Goal: Task Accomplishment & Management: Complete application form

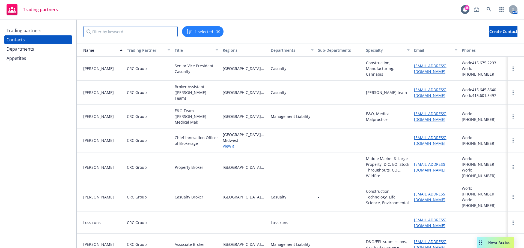
click at [100, 34] on input "Filter by keyword..." at bounding box center [130, 31] width 94 height 11
click at [489, 29] on span "Create Contact" at bounding box center [503, 31] width 28 height 5
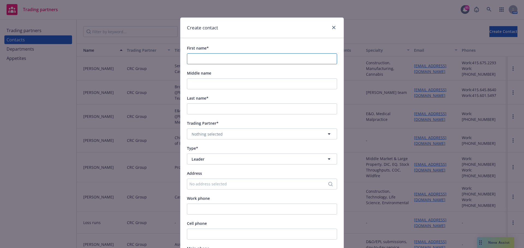
click at [188, 60] on input "First name*" at bounding box center [262, 58] width 150 height 11
type input "[PERSON_NAME]"
click at [209, 83] on input "Middle name" at bounding box center [262, 84] width 150 height 11
click at [208, 110] on input "Last name*" at bounding box center [262, 109] width 150 height 11
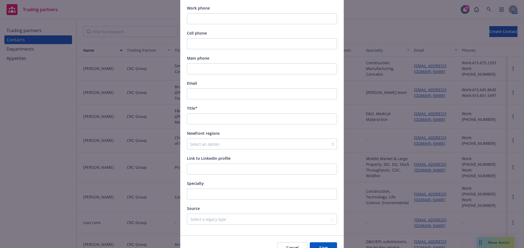
scroll to position [191, 0]
type input "[PERSON_NAME]"
click at [211, 196] on input "Specialty" at bounding box center [262, 194] width 150 height 11
click at [203, 121] on input "Title*" at bounding box center [262, 118] width 150 height 11
type input "CRC Environmental Broker"
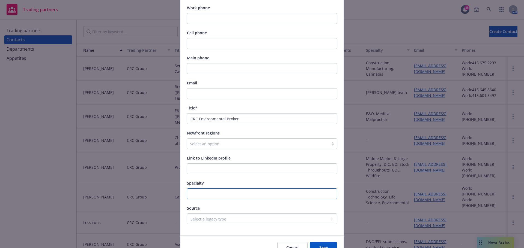
click at [199, 195] on input "Specialty" at bounding box center [262, 194] width 150 height 11
type input "Site Pollution"
click at [208, 94] on input "Email" at bounding box center [262, 93] width 150 height 11
click at [198, 92] on input "Email" at bounding box center [262, 93] width 150 height 11
paste input "[EMAIL_ADDRESS][DOMAIN_NAME]"
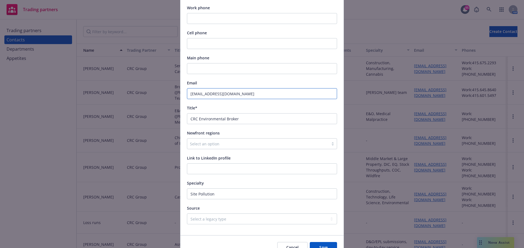
type input "[EMAIL_ADDRESS][DOMAIN_NAME]"
click at [210, 16] on input "Work phone" at bounding box center [262, 18] width 150 height 11
paste input "[PHONE_NUMBER]"
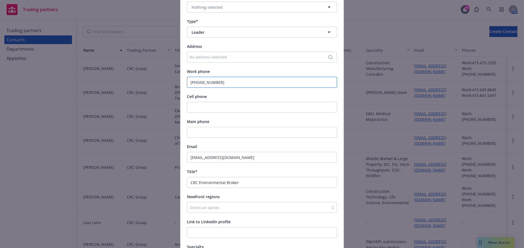
scroll to position [29, 0]
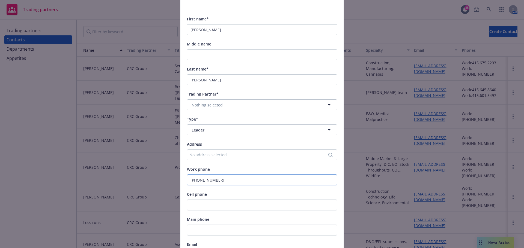
type input "[PHONE_NUMBER]"
click at [208, 134] on button "Leader" at bounding box center [262, 130] width 150 height 11
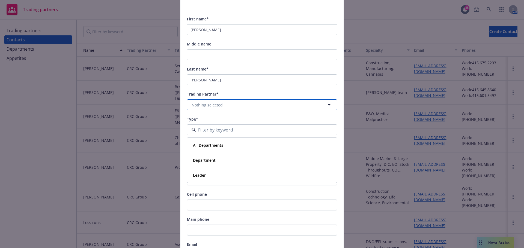
click at [206, 106] on span "Nothing selected" at bounding box center [206, 105] width 31 height 6
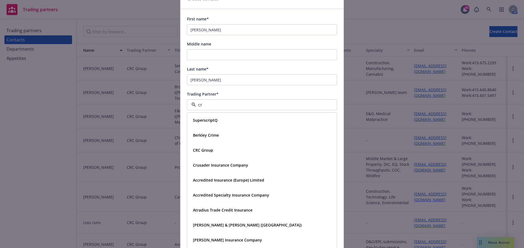
type input "crc"
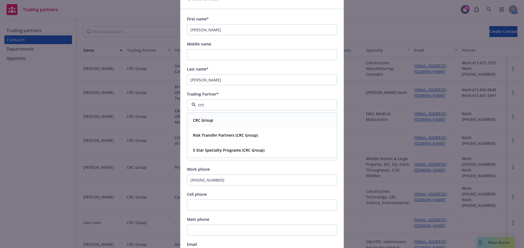
click at [207, 120] on strong "CRC Group" at bounding box center [203, 120] width 20 height 5
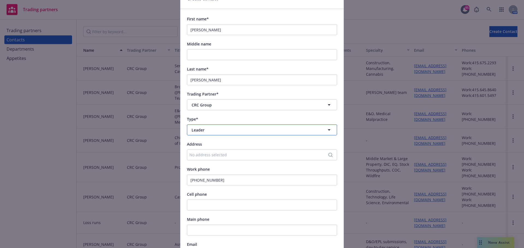
click at [211, 131] on span "Leader" at bounding box center [251, 130] width 121 height 6
click at [208, 158] on span "Department" at bounding box center [204, 161] width 23 height 6
click at [208, 156] on span "Nothing selected" at bounding box center [206, 155] width 31 height 6
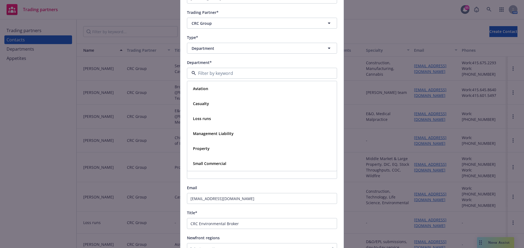
scroll to position [84, 0]
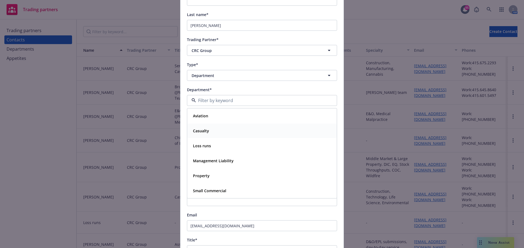
click at [205, 131] on strong "Casualty" at bounding box center [201, 130] width 16 height 5
click at [212, 117] on div "Address" at bounding box center [262, 115] width 150 height 7
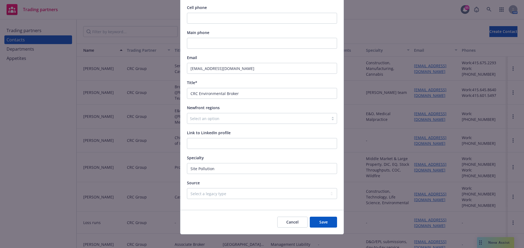
scroll to position [245, 0]
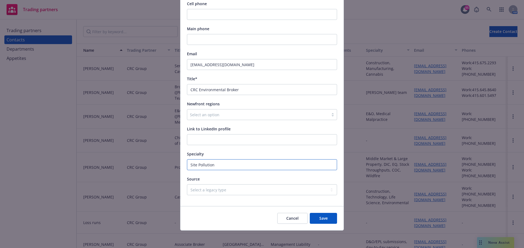
click at [188, 166] on input "Site Pollution" at bounding box center [262, 165] width 150 height 11
type input "Environmental Site Pollution"
click at [309, 213] on button "Save" at bounding box center [322, 218] width 27 height 11
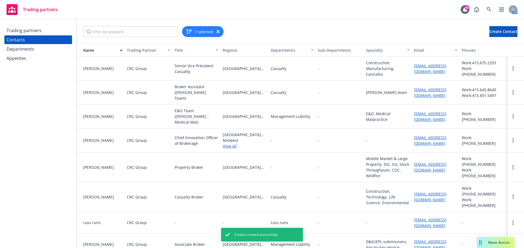
click at [216, 32] on icon "button" at bounding box center [217, 31] width 3 height 3
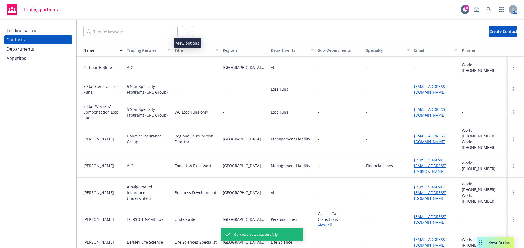
click at [187, 30] on icon "button" at bounding box center [187, 30] width 4 height 1
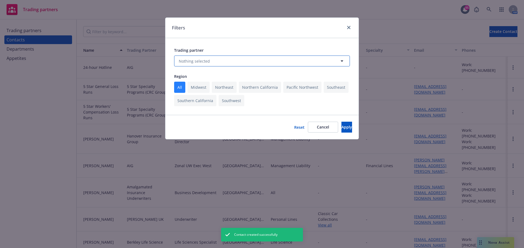
click at [191, 61] on span "Nothing selected" at bounding box center [194, 61] width 31 height 6
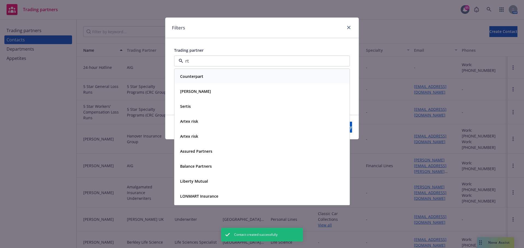
type input "rt s"
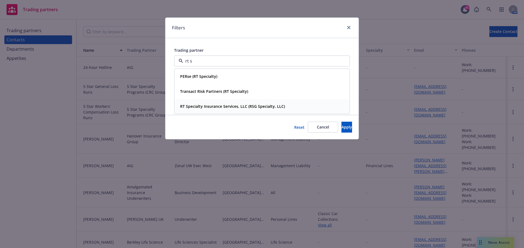
click at [197, 108] on strong "RT Specialty Insurance Services, LLC (RSG Specialty, LLC)" at bounding box center [232, 106] width 105 height 5
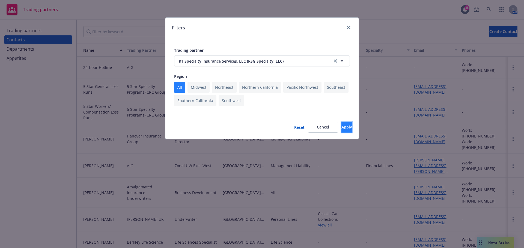
click at [341, 128] on span "Apply" at bounding box center [346, 127] width 11 height 5
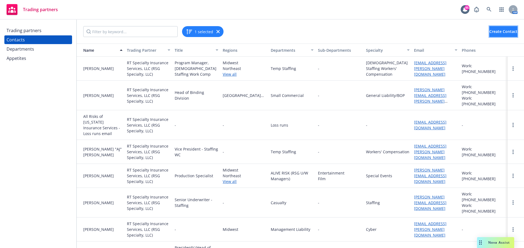
click at [496, 33] on span "Create Contact" at bounding box center [503, 31] width 28 height 5
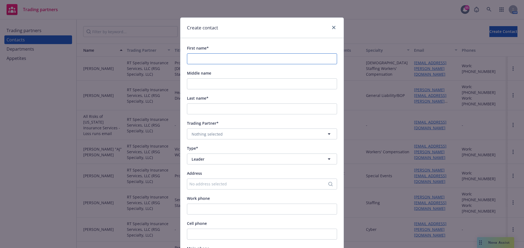
click at [250, 54] on input "First name*" at bounding box center [262, 58] width 150 height 11
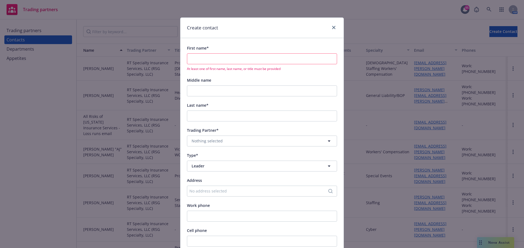
drag, startPoint x: 203, startPoint y: 53, endPoint x: 205, endPoint y: 57, distance: 4.8
click at [203, 53] on div "First name* At least one of first name, last name, or title must be provided" at bounding box center [262, 58] width 150 height 26
click at [206, 57] on input "First name*" at bounding box center [262, 58] width 150 height 11
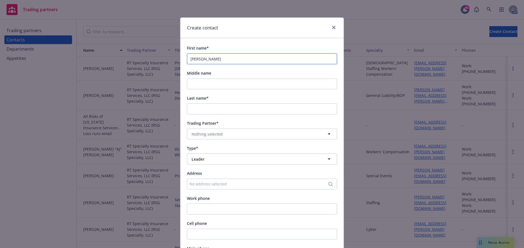
type input "[PERSON_NAME]"
click at [209, 135] on span "Nothing selected" at bounding box center [206, 134] width 31 height 6
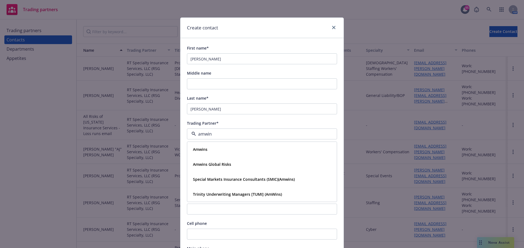
type input "amwins"
click at [206, 148] on div "Amwins" at bounding box center [200, 150] width 18 height 8
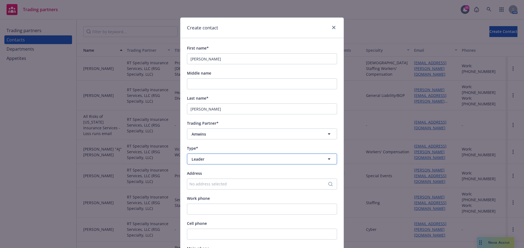
click at [208, 159] on span "Leader" at bounding box center [251, 160] width 121 height 6
click at [202, 187] on span "Department" at bounding box center [204, 190] width 23 height 6
click at [203, 182] on span "Nothing selected" at bounding box center [206, 185] width 31 height 6
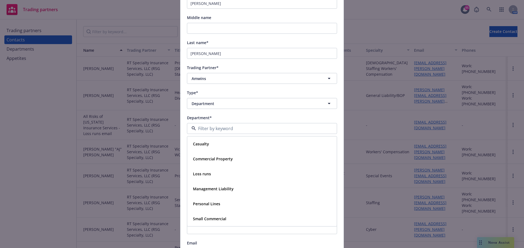
scroll to position [82, 0]
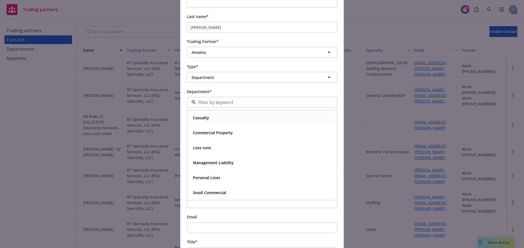
click at [202, 118] on strong "Casualty" at bounding box center [201, 117] width 16 height 5
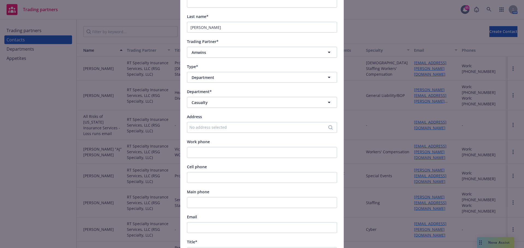
click at [211, 139] on div "Work phone" at bounding box center [262, 142] width 150 height 7
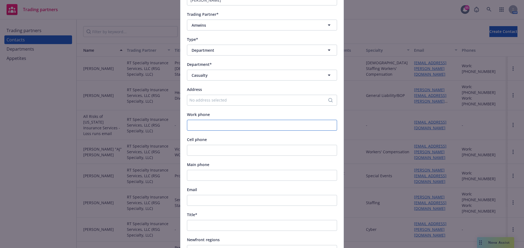
click at [206, 128] on input "Work phone" at bounding box center [262, 125] width 150 height 11
paste input "[PHONE_NUMBER]"
type input "[PHONE_NUMBER]"
click at [212, 202] on input "Email" at bounding box center [262, 200] width 150 height 11
paste input "[PERSON_NAME][EMAIL_ADDRESS][PERSON_NAME][DOMAIN_NAME]"
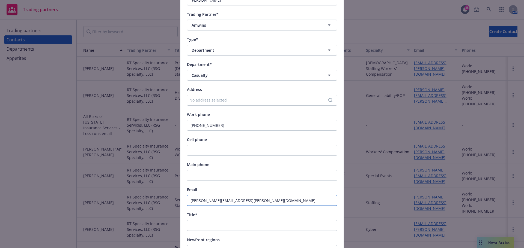
type input "[PERSON_NAME][EMAIL_ADDRESS][PERSON_NAME][DOMAIN_NAME]"
click at [204, 224] on input "Title*" at bounding box center [262, 225] width 150 height 11
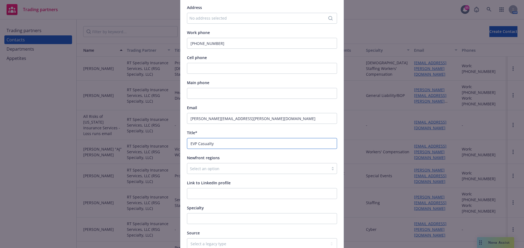
scroll to position [218, 0]
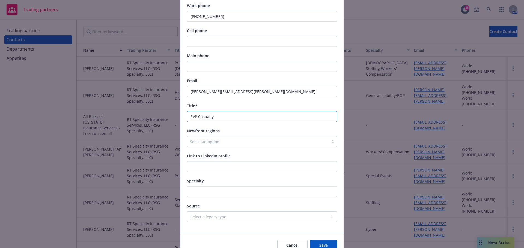
type input "EVP Casualty"
click at [200, 192] on input "Specialty" at bounding box center [262, 192] width 150 height 11
type input "P"
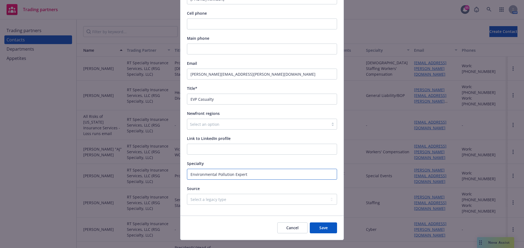
scroll to position [245, 0]
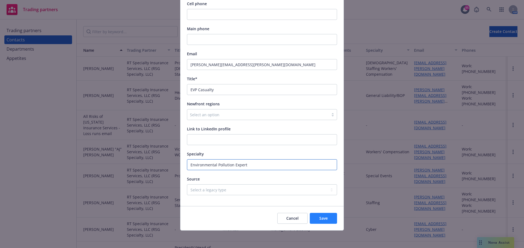
type input "Environmental Pollution Expert"
click at [320, 217] on span "Save" at bounding box center [323, 218] width 8 height 5
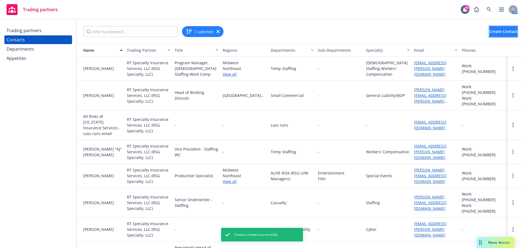
click at [489, 30] on span "Create Contact" at bounding box center [503, 31] width 28 height 5
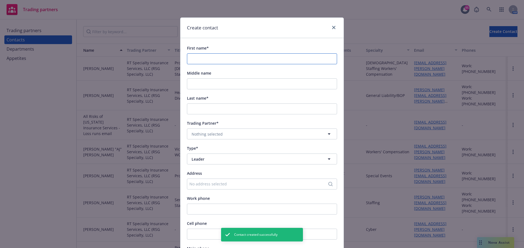
click at [236, 59] on input "First name*" at bounding box center [262, 58] width 150 height 11
type input ":"
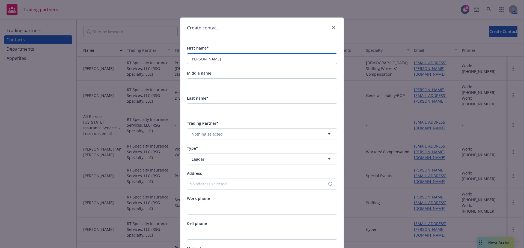
type input "[PERSON_NAME]"
click at [218, 130] on button "Nothing selected" at bounding box center [262, 134] width 150 height 11
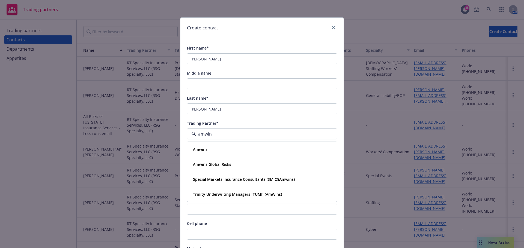
type input "amwins"
click at [211, 146] on div "Amwins" at bounding box center [262, 150] width 142 height 8
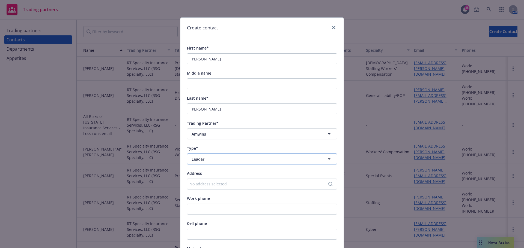
click at [210, 157] on span "Leader" at bounding box center [251, 160] width 121 height 6
click at [209, 188] on strong "Department" at bounding box center [204, 189] width 23 height 5
click at [208, 180] on button "Nothing selected" at bounding box center [262, 184] width 150 height 11
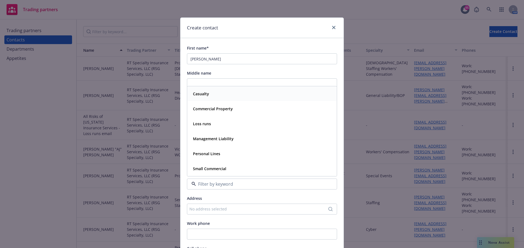
click at [213, 95] on div "Casualty" at bounding box center [262, 94] width 142 height 8
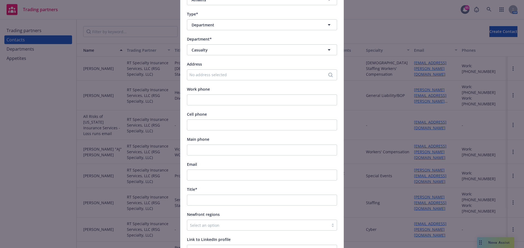
scroll to position [136, 0]
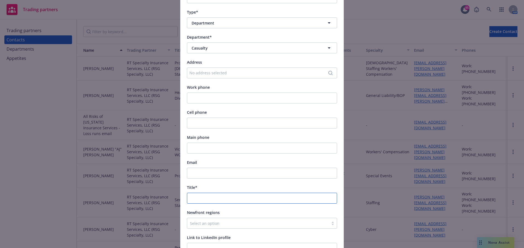
click at [197, 199] on input "Title*" at bounding box center [262, 198] width 150 height 11
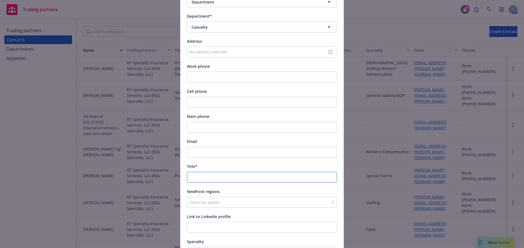
scroll to position [164, 0]
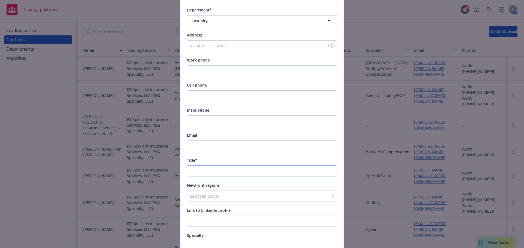
type input "B"
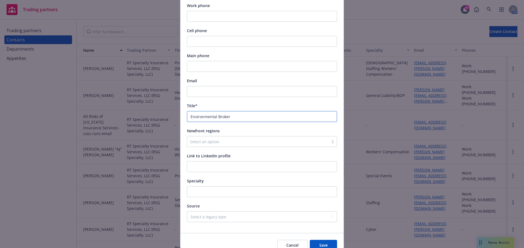
type input "Environmental Broker"
click at [200, 195] on input "Specialty" at bounding box center [262, 192] width 150 height 11
type input "Site Pollution"
click at [229, 181] on div "Specialty" at bounding box center [262, 181] width 150 height 7
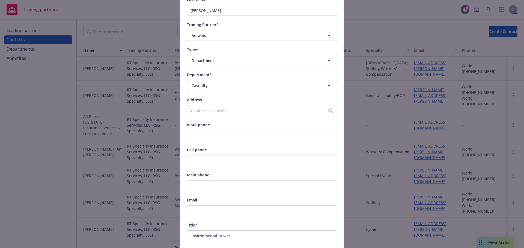
scroll to position [109, 0]
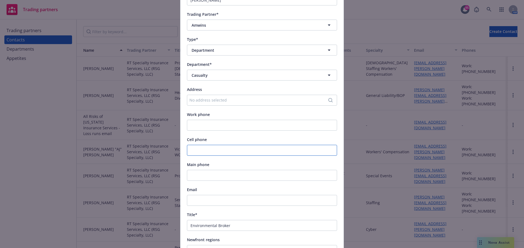
click at [196, 154] on input "Cell phone" at bounding box center [262, 150] width 150 height 11
click at [196, 119] on div "Work phone" at bounding box center [262, 121] width 150 height 20
click at [200, 124] on input "Work phone" at bounding box center [262, 125] width 150 height 11
paste input "[PHONE_NUMBER]"
type input "[PHONE_NUMBER]"
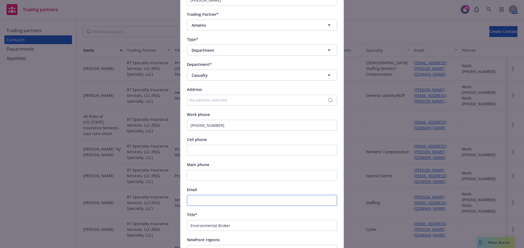
click at [204, 198] on input "Email" at bounding box center [262, 200] width 150 height 11
paste input "[PERSON_NAME][EMAIL_ADDRESS][PERSON_NAME][DOMAIN_NAME]"
type input "[PERSON_NAME][EMAIL_ADDRESS][PERSON_NAME][DOMAIN_NAME]"
click at [207, 190] on div "Email" at bounding box center [262, 190] width 150 height 7
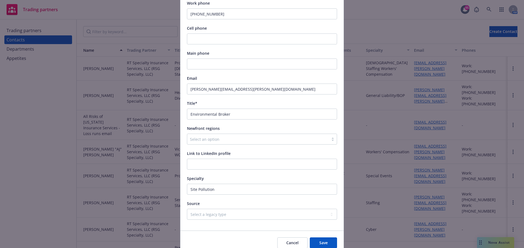
scroll to position [245, 0]
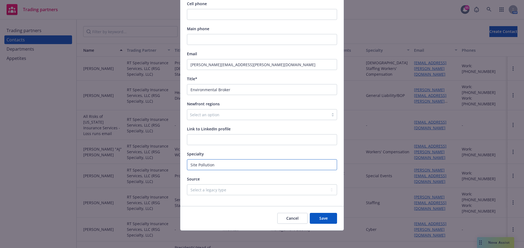
click at [224, 166] on input "Site Pollution" at bounding box center [262, 165] width 150 height 11
drag, startPoint x: 221, startPoint y: 167, endPoint x: 174, endPoint y: 167, distance: 47.4
click at [174, 167] on div "Create contact First name* [PERSON_NAME] Middle name Last name* [PERSON_NAME] T…" at bounding box center [262, 124] width 524 height 248
drag, startPoint x: 211, startPoint y: 89, endPoint x: 170, endPoint y: 89, distance: 40.6
click at [170, 89] on div "Create contact First name* [PERSON_NAME] Middle name Last name* [PERSON_NAME] T…" at bounding box center [262, 124] width 524 height 248
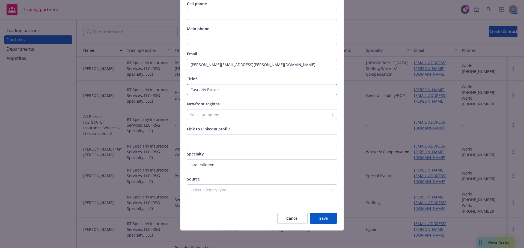
type input "Casualty Broker"
click at [212, 165] on input "Site Pollution" at bounding box center [262, 165] width 150 height 11
drag, startPoint x: 216, startPoint y: 167, endPoint x: 172, endPoint y: 167, distance: 43.6
click at [172, 167] on div "Create contact First name* [PERSON_NAME] Middle name Last name* [PERSON_NAME] T…" at bounding box center [262, 124] width 524 height 248
click at [315, 214] on button "Save" at bounding box center [322, 218] width 27 height 11
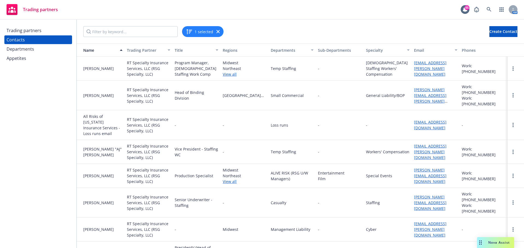
click at [218, 31] on icon "button" at bounding box center [217, 31] width 3 height 3
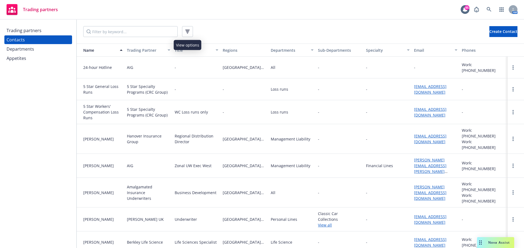
click at [185, 32] on icon "button" at bounding box center [187, 32] width 4 height 4
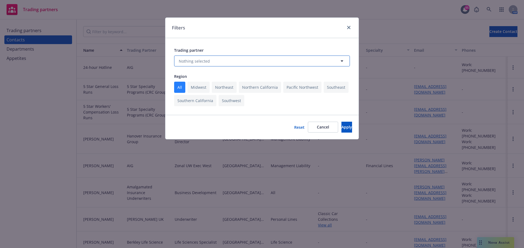
click at [193, 58] on button "Nothing selected" at bounding box center [262, 61] width 176 height 11
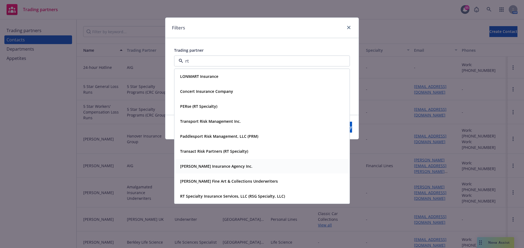
type input "rt s"
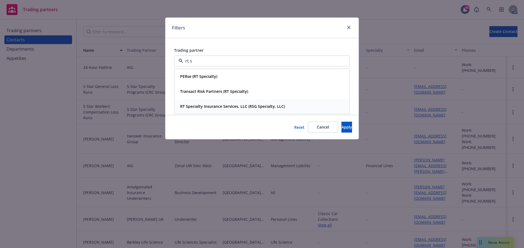
click at [199, 106] on strong "RT Specialty Insurance Services, LLC (RSG Specialty, LLC)" at bounding box center [232, 106] width 105 height 5
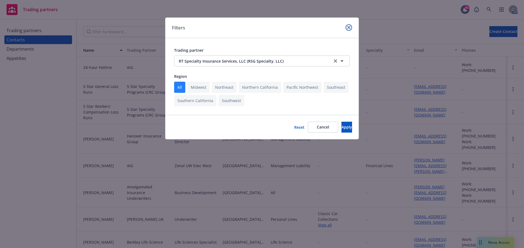
click at [347, 30] on link "close" at bounding box center [348, 27] width 7 height 7
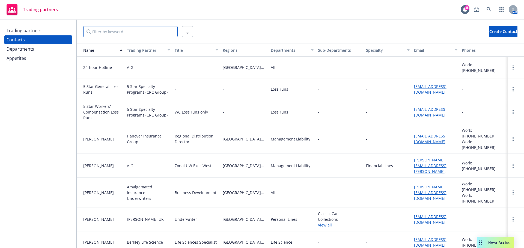
click at [124, 33] on input "Filter by keyword..." at bounding box center [130, 31] width 94 height 11
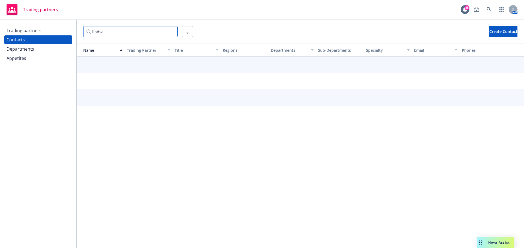
type input "[PERSON_NAME]"
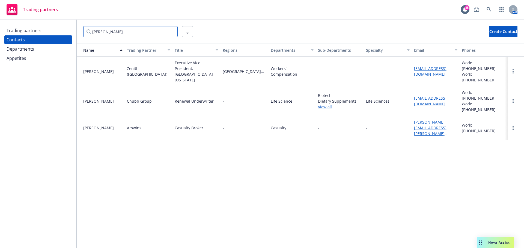
click at [115, 29] on input "[PERSON_NAME]" at bounding box center [130, 31] width 94 height 11
drag, startPoint x: 119, startPoint y: 31, endPoint x: 52, endPoint y: 31, distance: 66.8
click at [52, 31] on div "Trading partners Contacts Departments Appetites [PERSON_NAME] Create Contact Na…" at bounding box center [262, 134] width 524 height 229
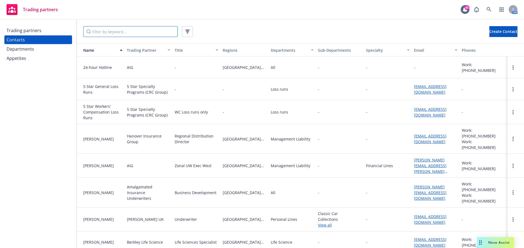
click at [103, 32] on input "Filter by keyword..." at bounding box center [130, 31] width 94 height 11
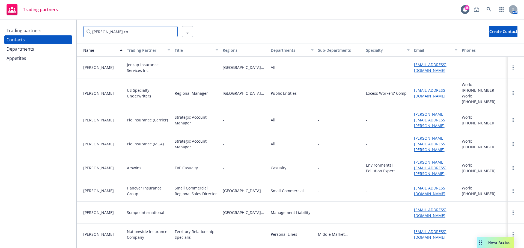
type input "[PERSON_NAME] con"
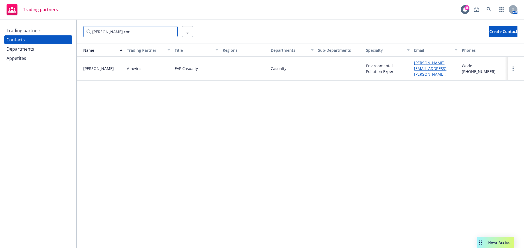
drag, startPoint x: 127, startPoint y: 32, endPoint x: 56, endPoint y: 32, distance: 70.6
click at [56, 32] on div "Trading partners Contacts Departments Appetites [PERSON_NAME] con Create Contac…" at bounding box center [262, 134] width 524 height 229
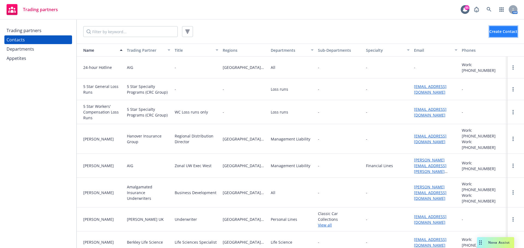
click at [494, 28] on button "Create Contact" at bounding box center [503, 31] width 28 height 11
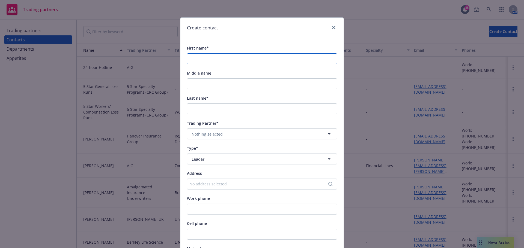
click at [216, 56] on input "First name*" at bounding box center [262, 58] width 150 height 11
type input "[PERSON_NAME]"
click at [207, 134] on span "Nothing selected" at bounding box center [206, 134] width 31 height 6
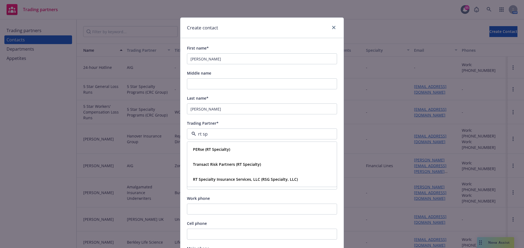
type input "rt spe"
click at [214, 178] on strong "RT Specialty Insurance Services, LLC (RSG Specialty, LLC)" at bounding box center [245, 179] width 105 height 5
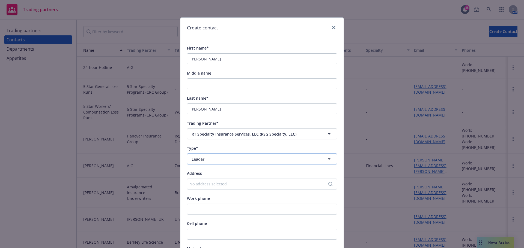
click at [209, 160] on span "Leader" at bounding box center [251, 160] width 121 height 6
click at [204, 188] on strong "Department" at bounding box center [204, 189] width 23 height 5
click at [204, 185] on span "Nothing selected" at bounding box center [206, 185] width 31 height 6
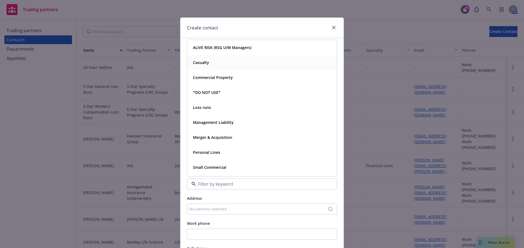
click at [208, 62] on div "Casualty" at bounding box center [200, 63] width 19 height 8
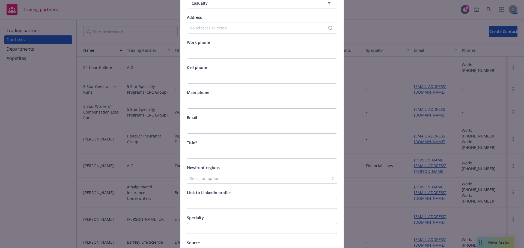
scroll to position [191, 0]
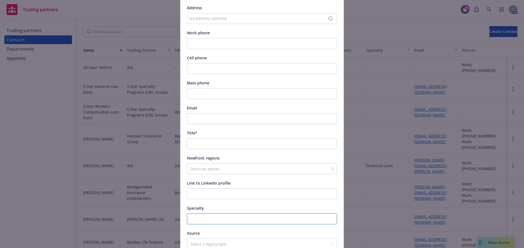
click at [199, 217] on input "Specialty" at bounding box center [262, 219] width 150 height 11
type input "Environmental - Site Pollution"
click at [203, 145] on input "Title*" at bounding box center [262, 144] width 150 height 11
type input "Consultant Environmental"
click at [205, 117] on input "Email" at bounding box center [262, 118] width 150 height 11
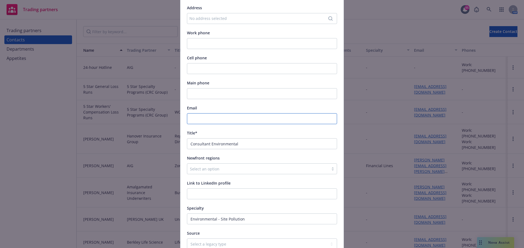
click at [195, 119] on input "Email" at bounding box center [262, 118] width 150 height 11
paste input "[PERSON_NAME][EMAIL_ADDRESS][PERSON_NAME][DOMAIN_NAME]"
type input "[PERSON_NAME][EMAIL_ADDRESS][PERSON_NAME][DOMAIN_NAME]"
click at [191, 65] on input "Cell phone" at bounding box center [262, 68] width 150 height 11
paste input "[PHONE_NUMBER]"
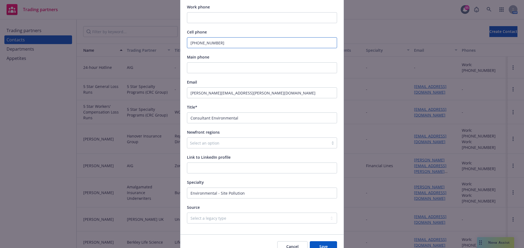
scroll to position [245, 0]
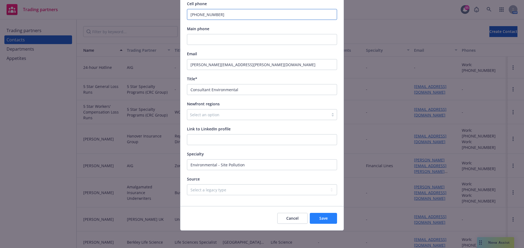
type input "[PHONE_NUMBER]"
click at [324, 218] on span "Save" at bounding box center [323, 218] width 8 height 5
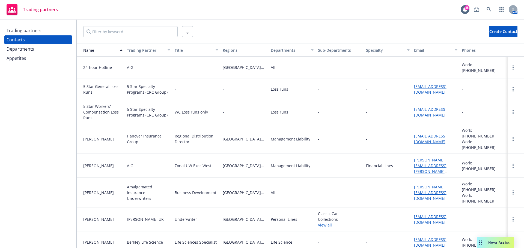
click at [19, 115] on div "Trading partners Contacts Departments Appetites" at bounding box center [38, 134] width 76 height 229
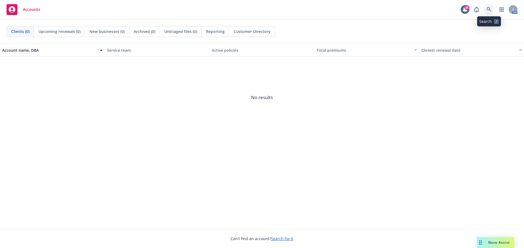
click at [486, 10] on link at bounding box center [488, 9] width 11 height 11
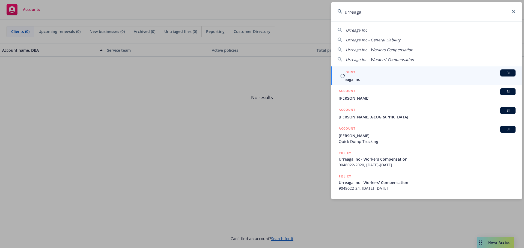
type input "urreaga"
click at [359, 79] on span "Urreaga Inc" at bounding box center [426, 80] width 177 height 6
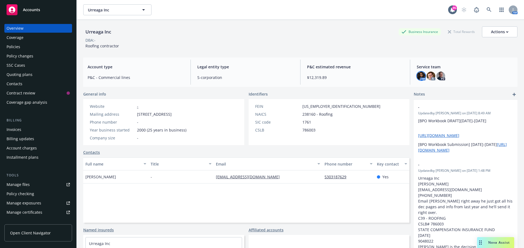
click at [418, 77] on img at bounding box center [420, 76] width 9 height 9
click at [428, 76] on img at bounding box center [430, 76] width 9 height 9
click at [436, 74] on img at bounding box center [440, 76] width 9 height 9
